Goal: Task Accomplishment & Management: Manage account settings

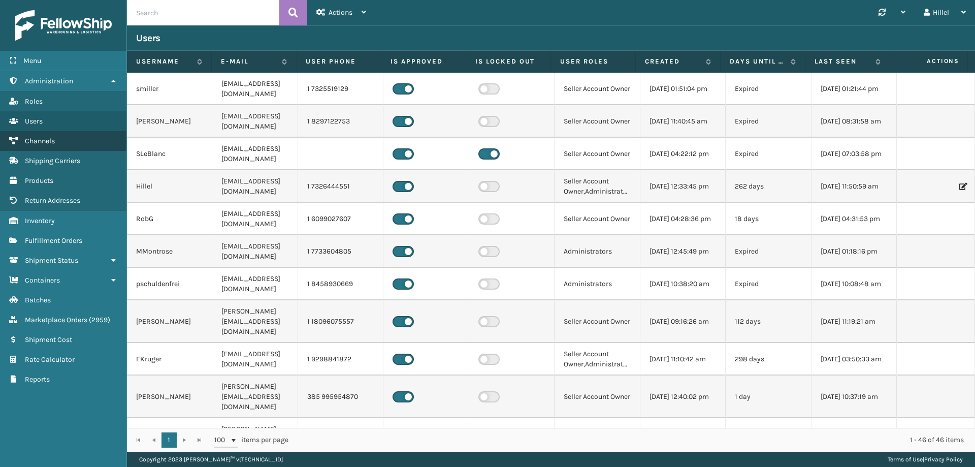
click at [52, 138] on span "Channels" at bounding box center [40, 141] width 30 height 9
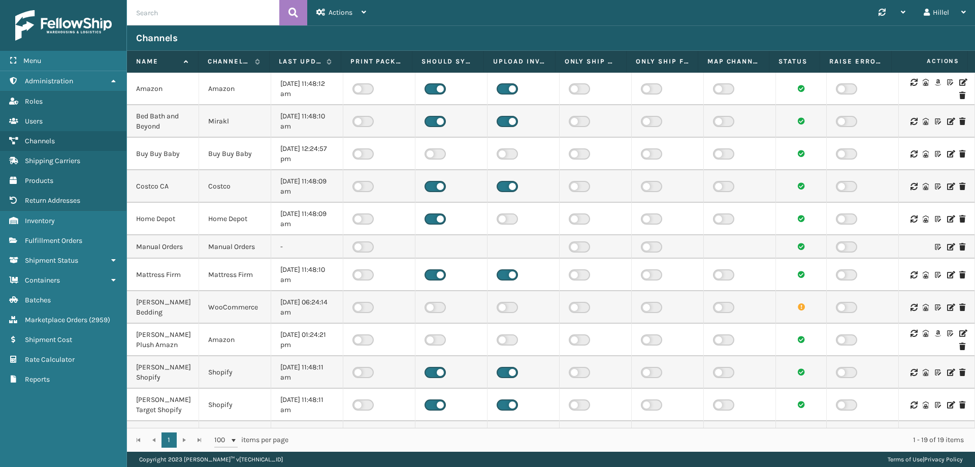
click at [959, 83] on icon at bounding box center [962, 82] width 6 height 7
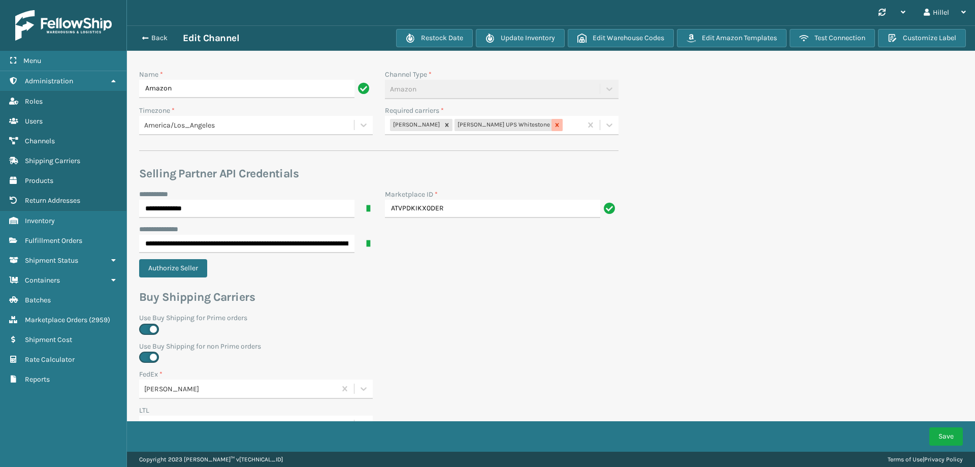
click at [556, 125] on icon at bounding box center [558, 125] width 4 height 4
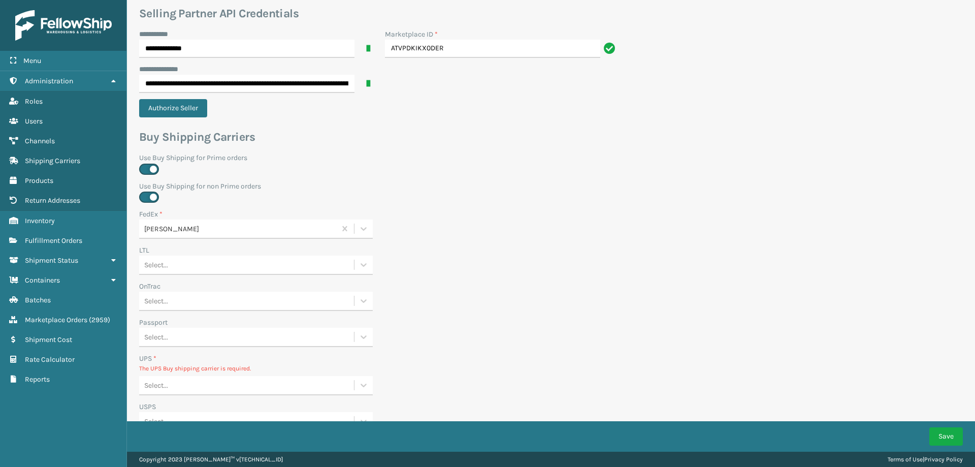
scroll to position [347, 0]
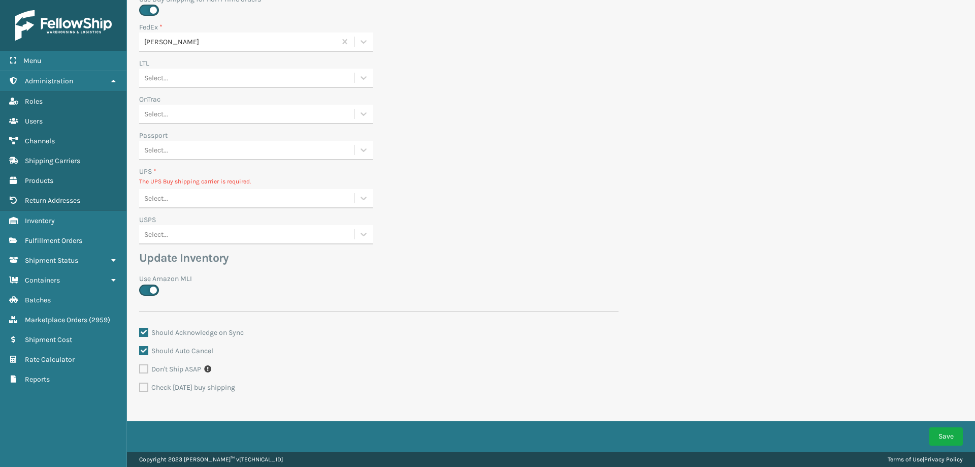
click at [199, 193] on div "Select..." at bounding box center [246, 198] width 215 height 17
click at [203, 217] on div "None" at bounding box center [256, 223] width 234 height 19
click at [934, 435] on button "Save" at bounding box center [946, 436] width 34 height 18
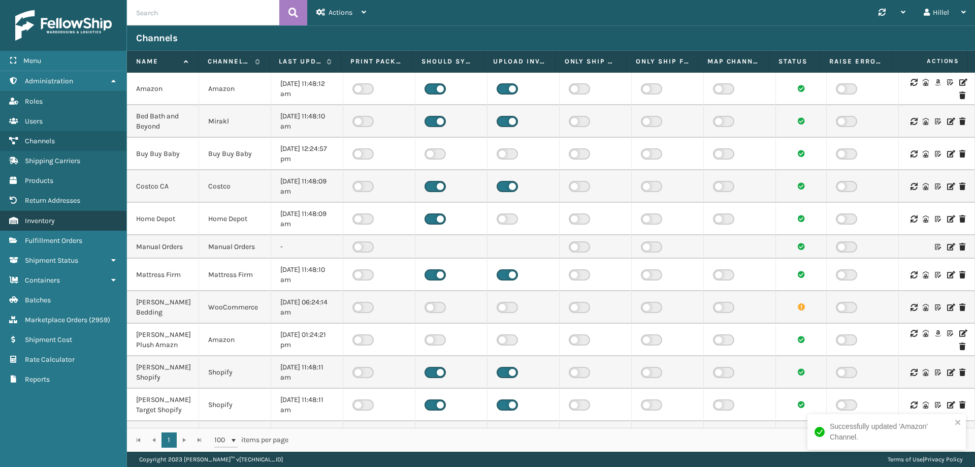
click at [86, 217] on link "Inventory" at bounding box center [63, 221] width 126 height 20
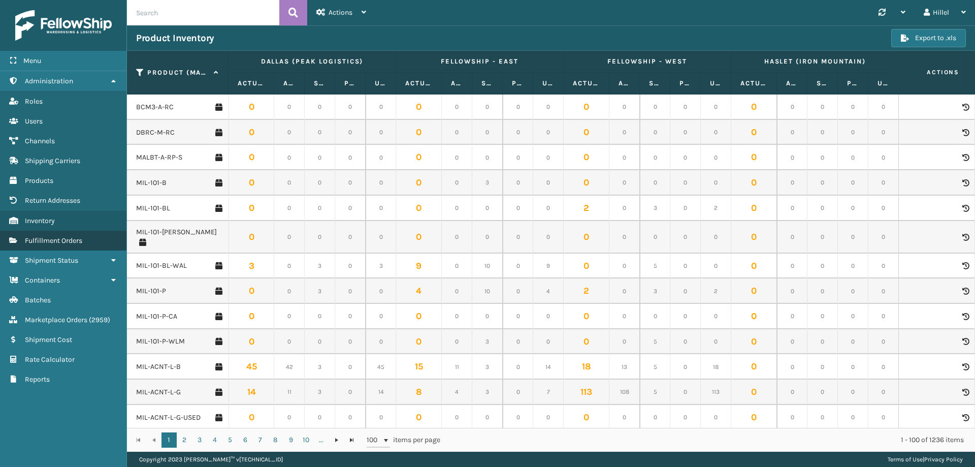
click at [58, 242] on span "Fulfillment Orders" at bounding box center [53, 240] width 57 height 9
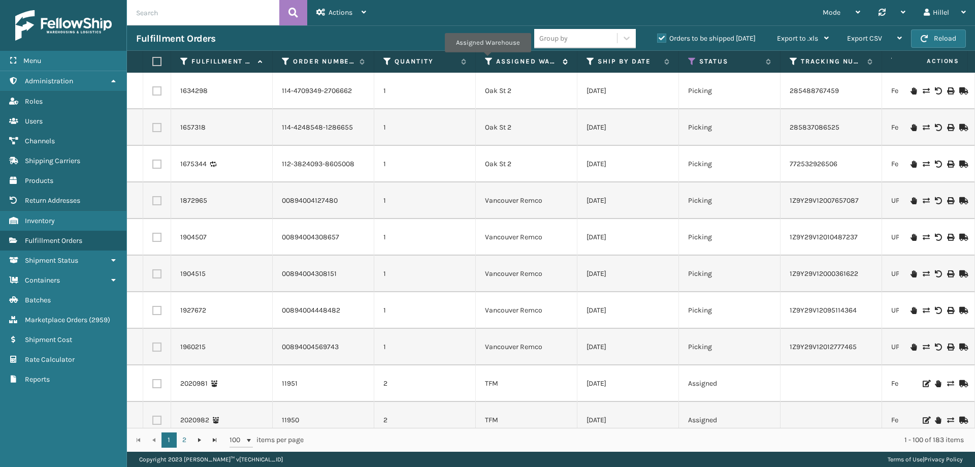
click at [488, 60] on icon at bounding box center [489, 61] width 8 height 9
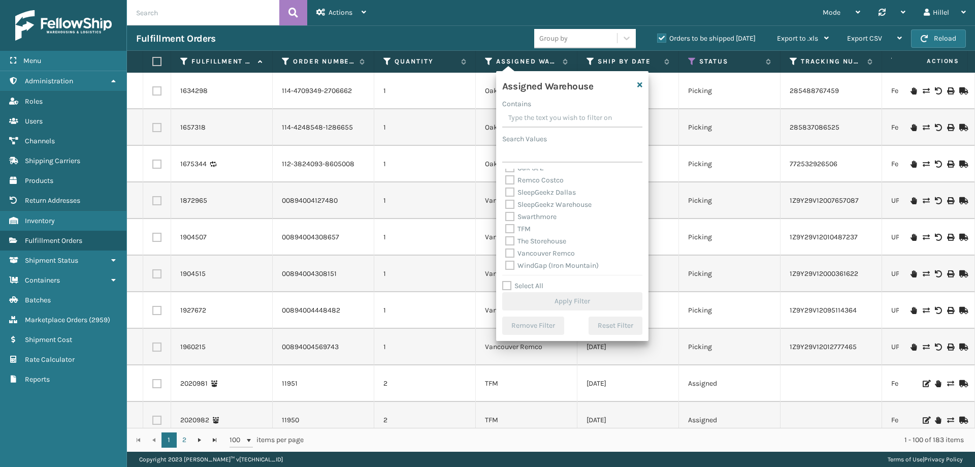
scroll to position [264, 0]
click at [534, 217] on label "Swarthmore" at bounding box center [530, 215] width 51 height 9
click at [506, 216] on input "Swarthmore" at bounding box center [505, 212] width 1 height 7
checkbox input "true"
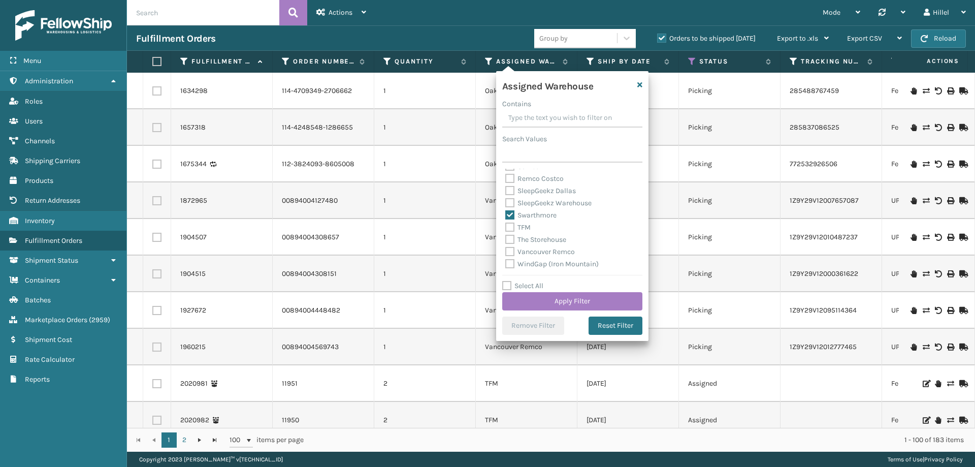
click at [585, 311] on div "Assigned Warehouse Contains Search Values Arosa Warehouse B2 FellowShip - [GEOG…" at bounding box center [572, 206] width 152 height 270
click at [583, 305] on button "Apply Filter" at bounding box center [572, 301] width 140 height 18
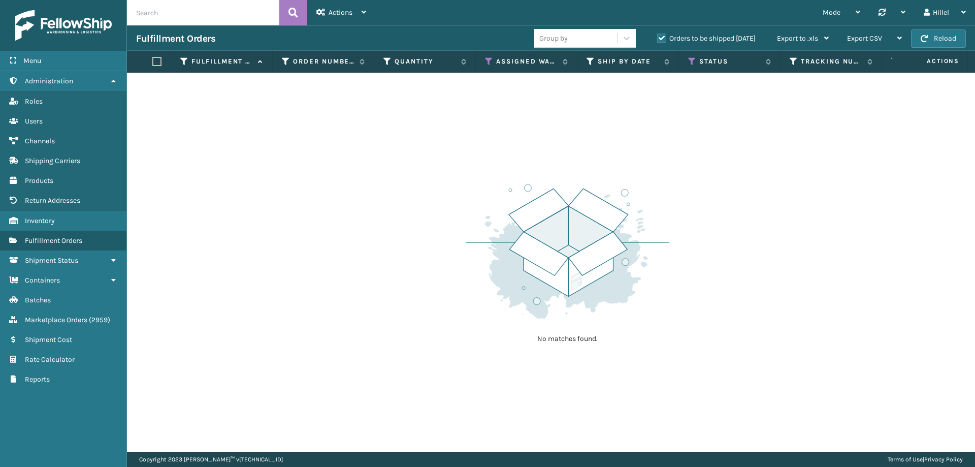
click at [658, 39] on label "Orders to be shipped [DATE]" at bounding box center [706, 38] width 99 height 9
click at [658, 39] on input "Orders to be shipped [DATE]" at bounding box center [657, 36] width 1 height 7
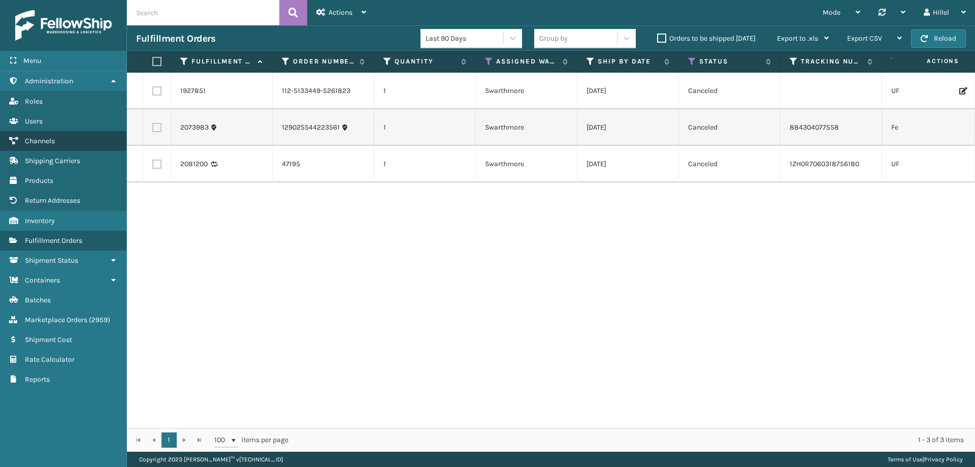
click at [63, 135] on link "Channels" at bounding box center [63, 141] width 126 height 20
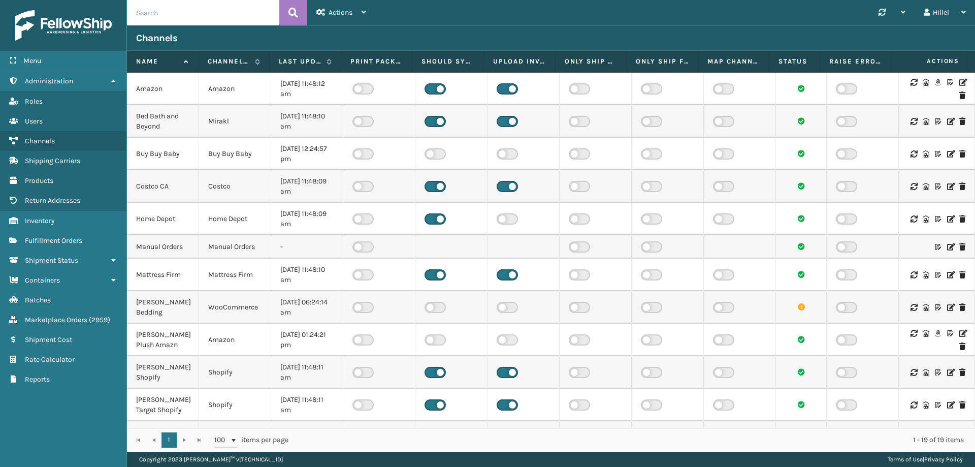
click at [959, 81] on icon at bounding box center [962, 82] width 6 height 7
